Goal: Share content: Share content

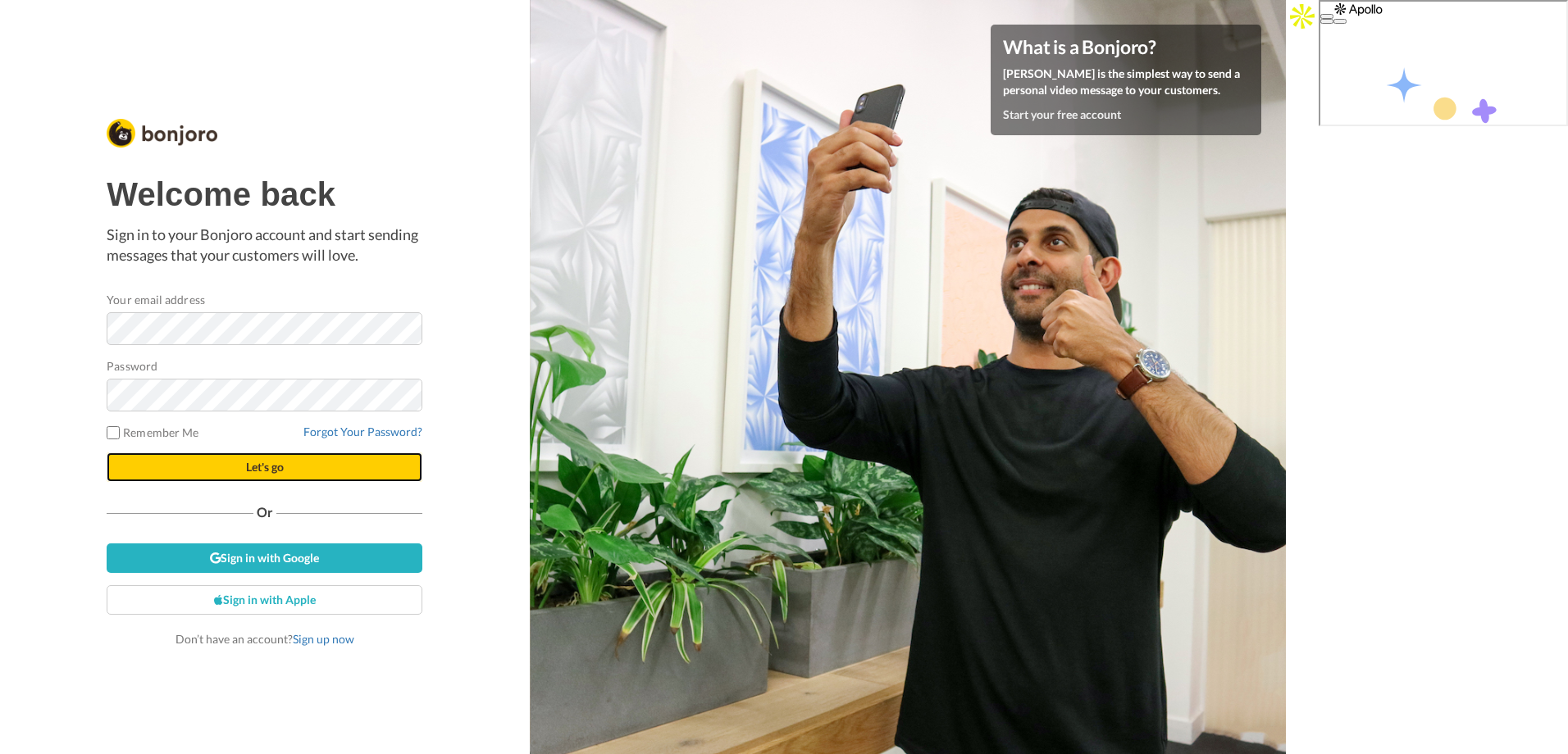
click at [297, 474] on button "Let's go" at bounding box center [264, 466] width 316 height 30
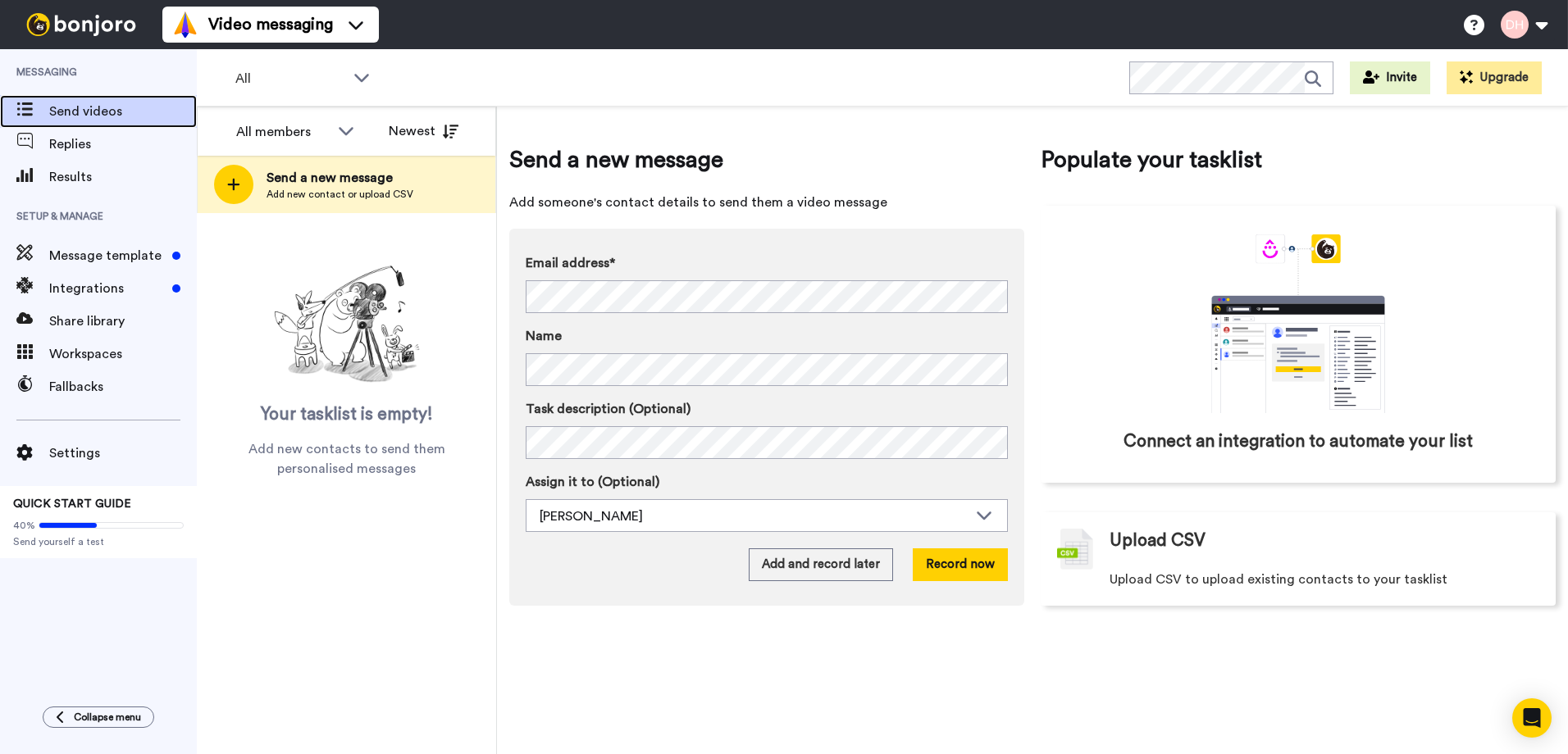
click at [101, 116] on span "Send videos" at bounding box center [123, 111] width 147 height 20
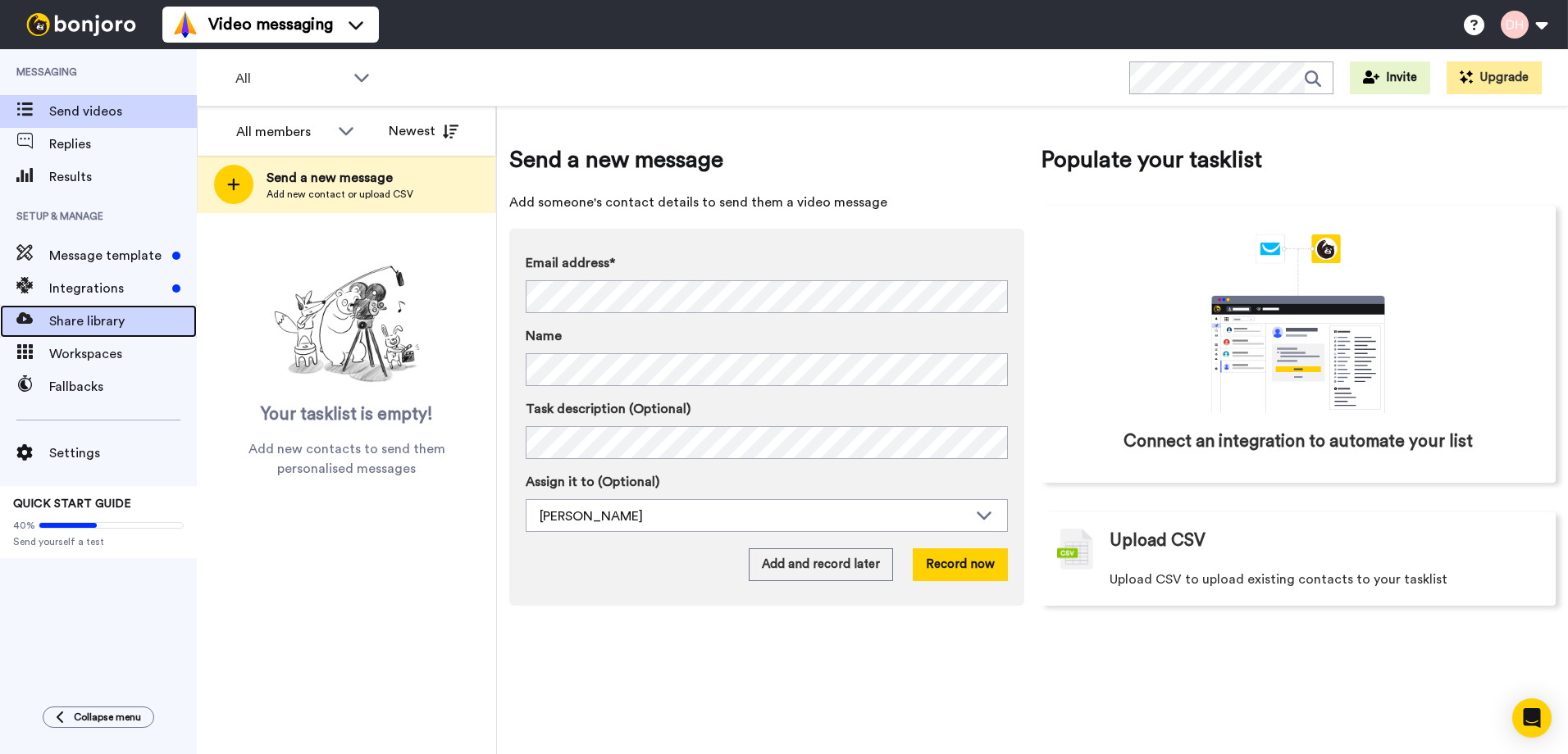
click at [81, 321] on span "Share library" at bounding box center [123, 322] width 147 height 20
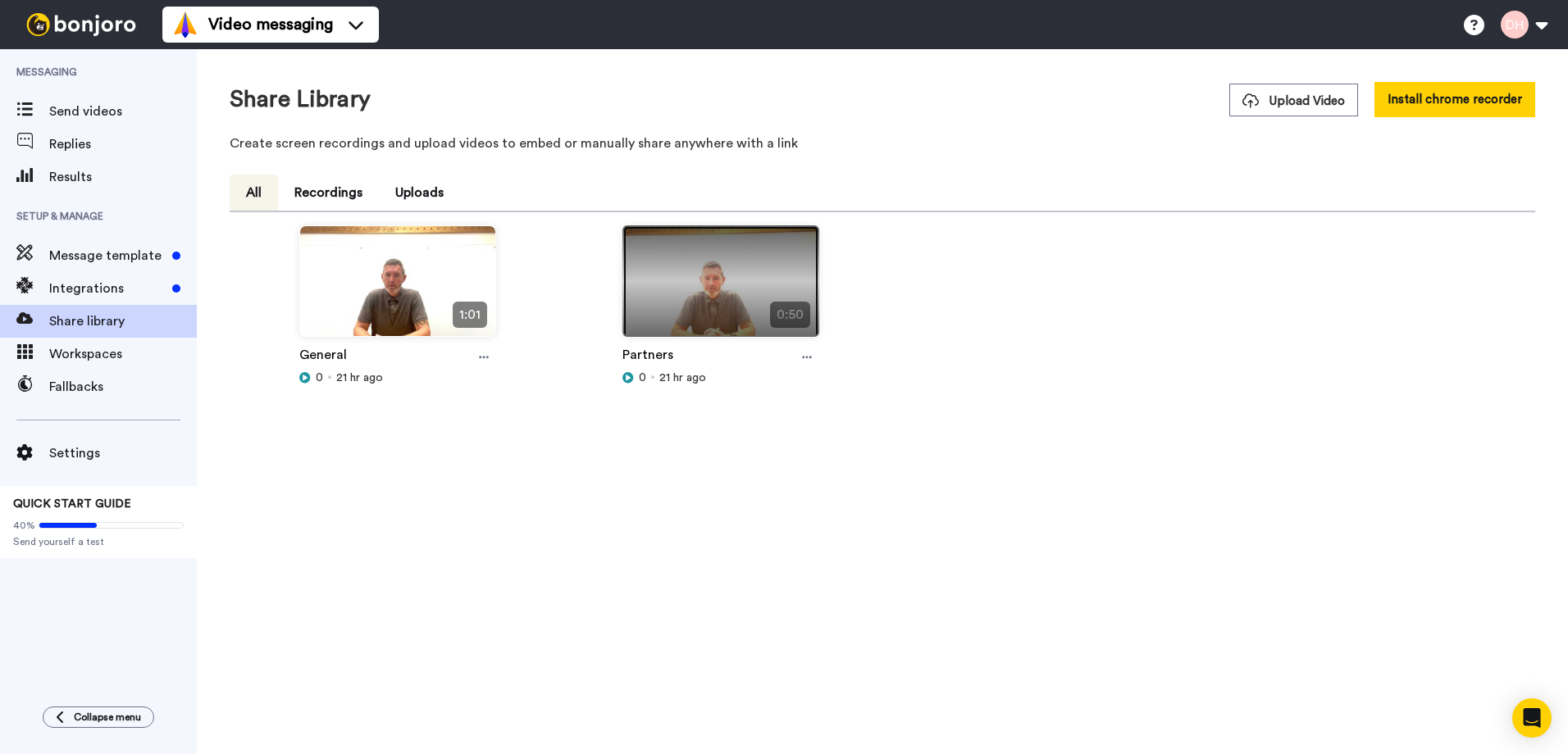
click at [735, 297] on img at bounding box center [720, 288] width 195 height 124
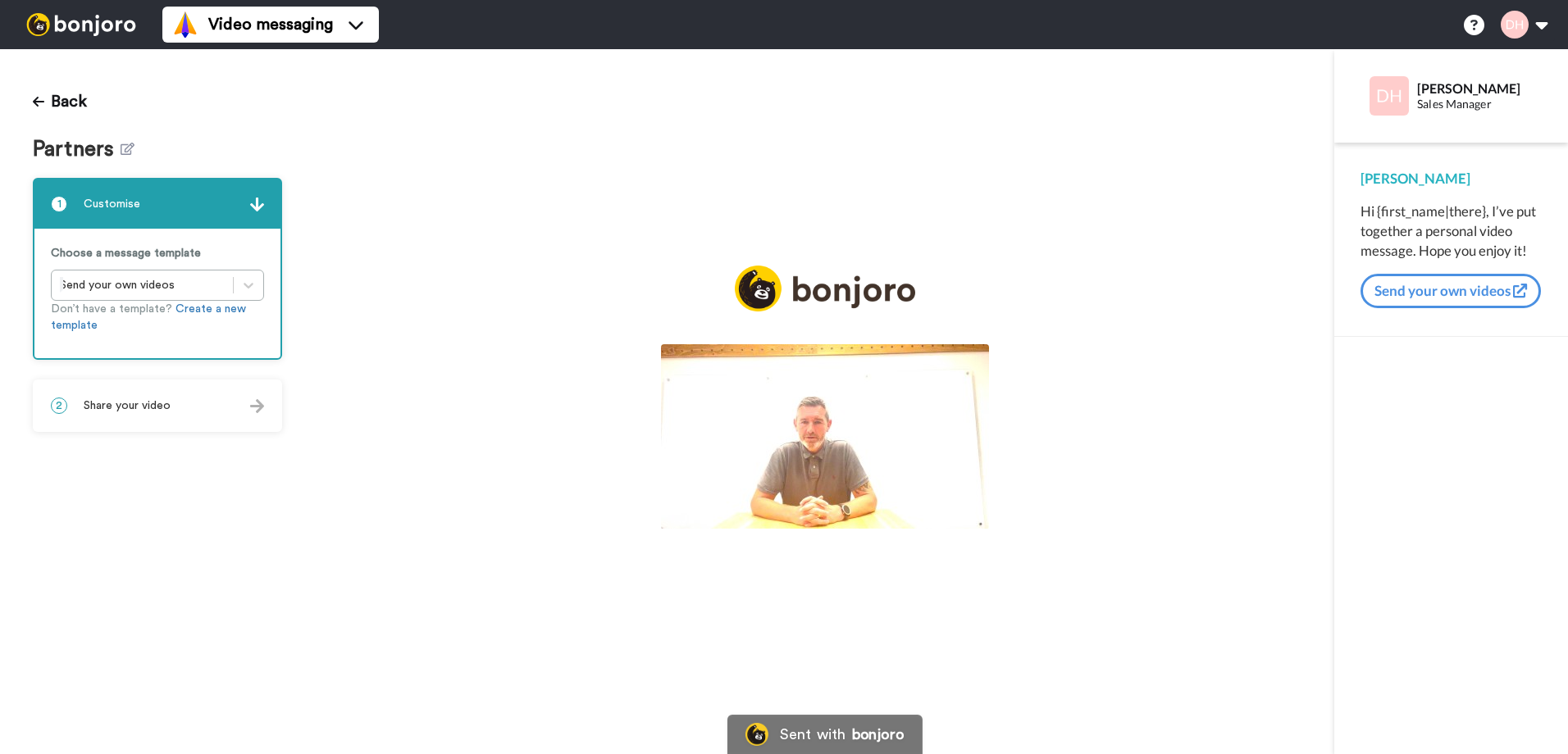
click at [820, 456] on img at bounding box center [824, 436] width 328 height 184
click at [974, 511] on img at bounding box center [965, 502] width 17 height 17
